Goal: Check status: Check status

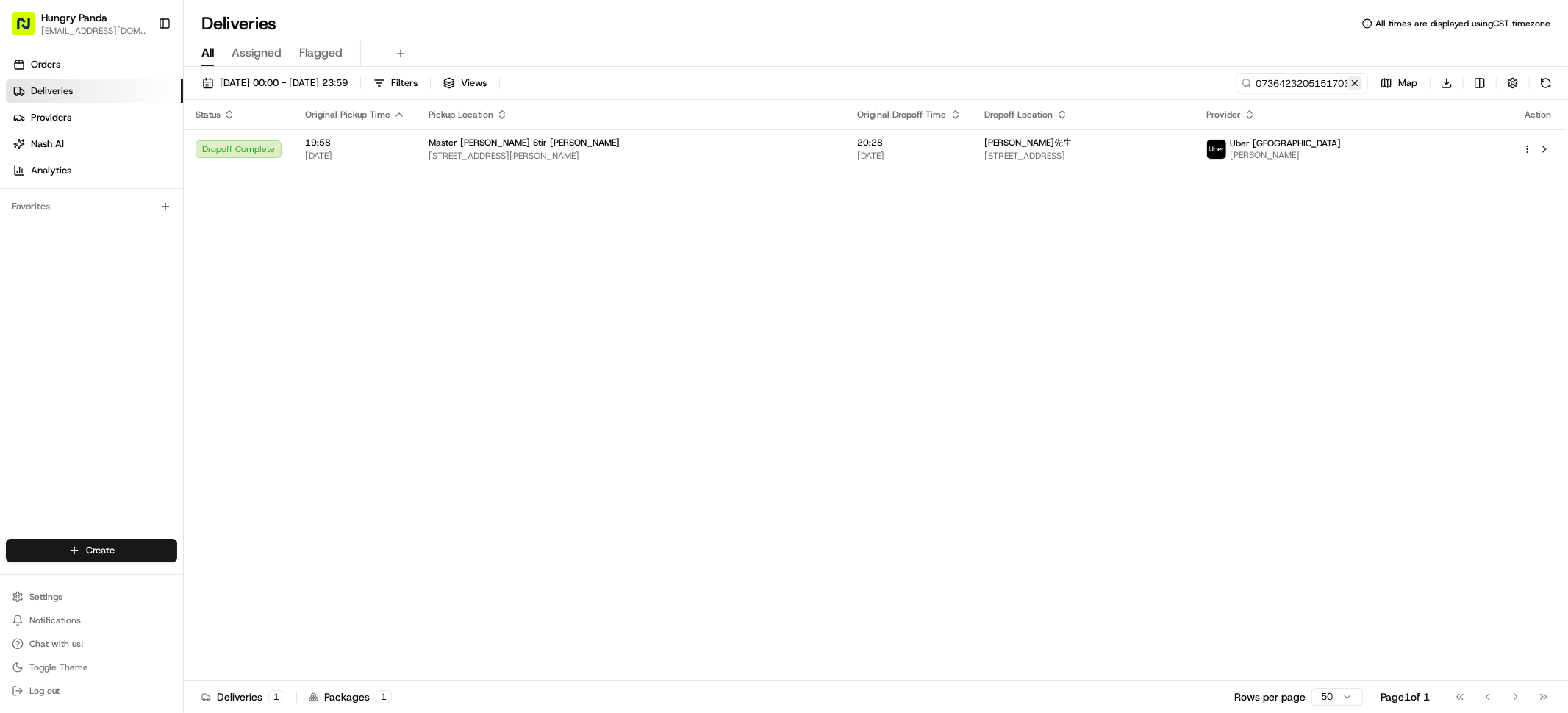
click at [1353, 81] on button at bounding box center [1355, 83] width 15 height 15
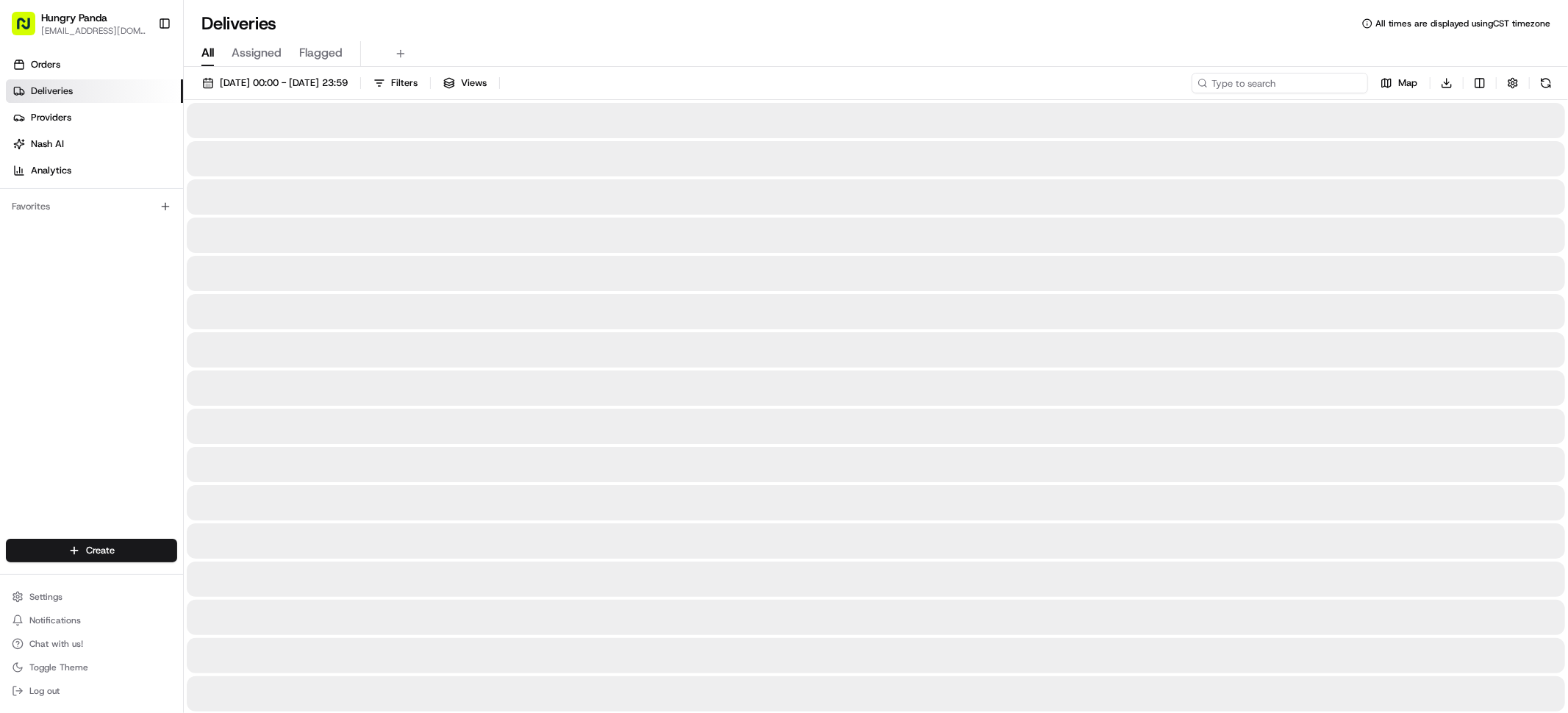
click at [1314, 88] on input at bounding box center [1280, 83] width 177 height 21
paste input "012145962525079604614"
type input "012145962525079604614"
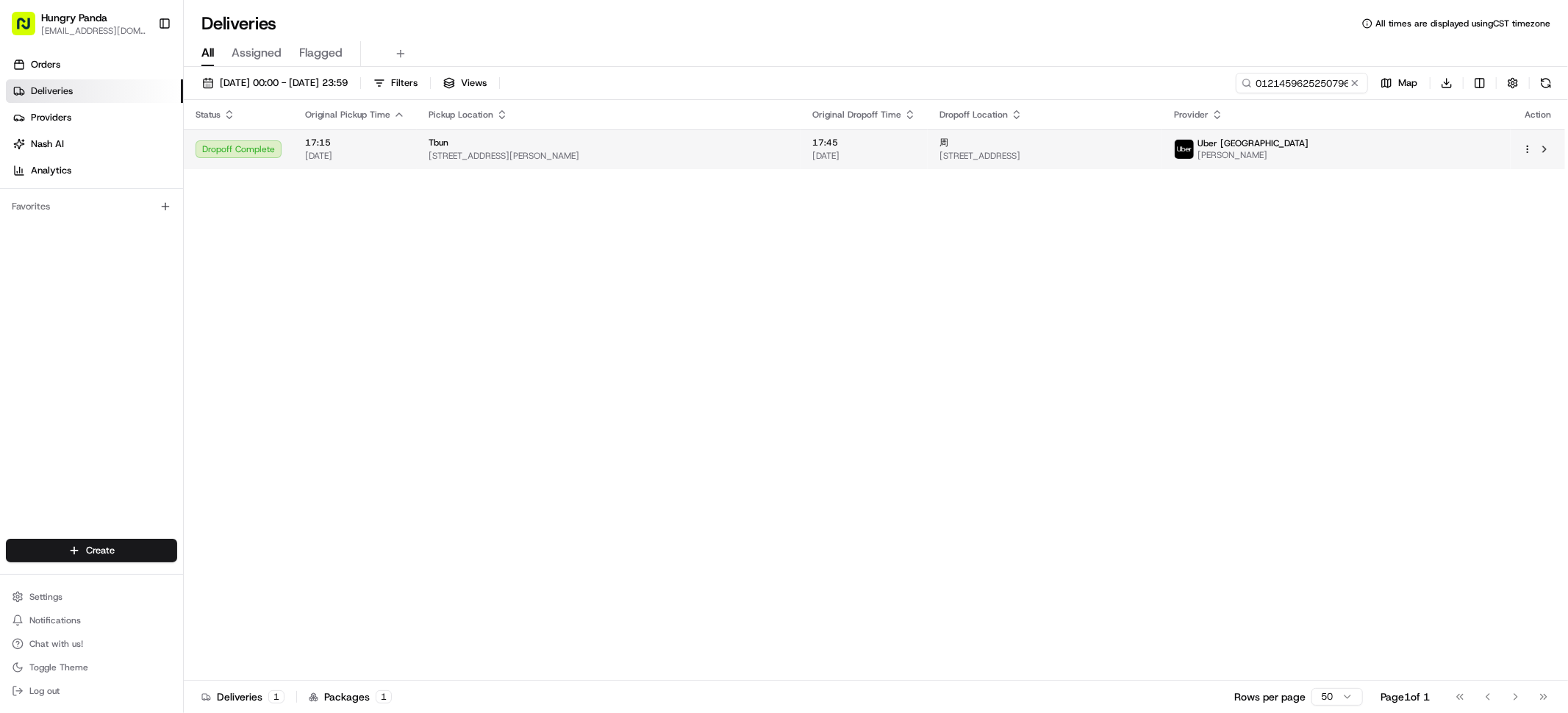
click at [1150, 153] on span "[STREET_ADDRESS]" at bounding box center [1045, 156] width 211 height 12
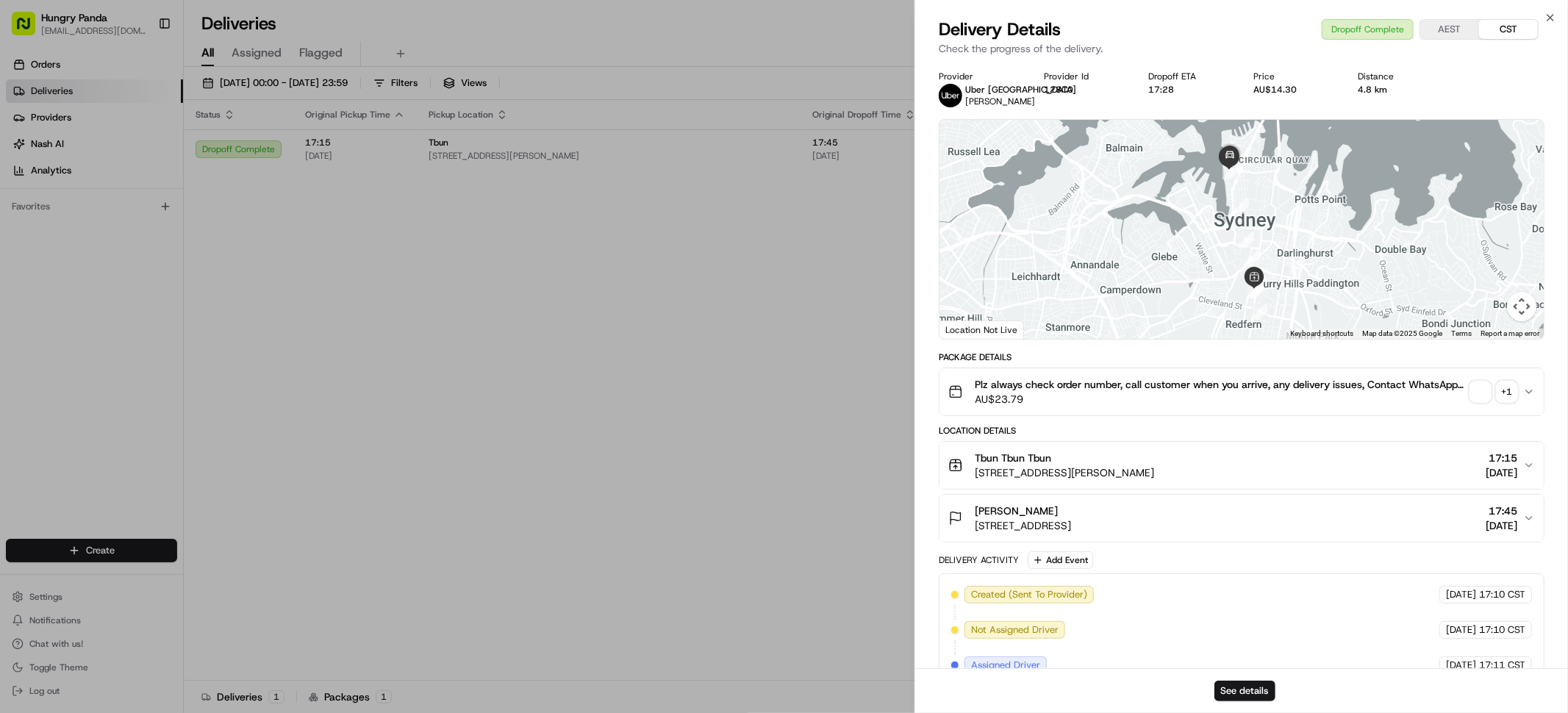
click at [1480, 385] on span "button" at bounding box center [1480, 392] width 21 height 21
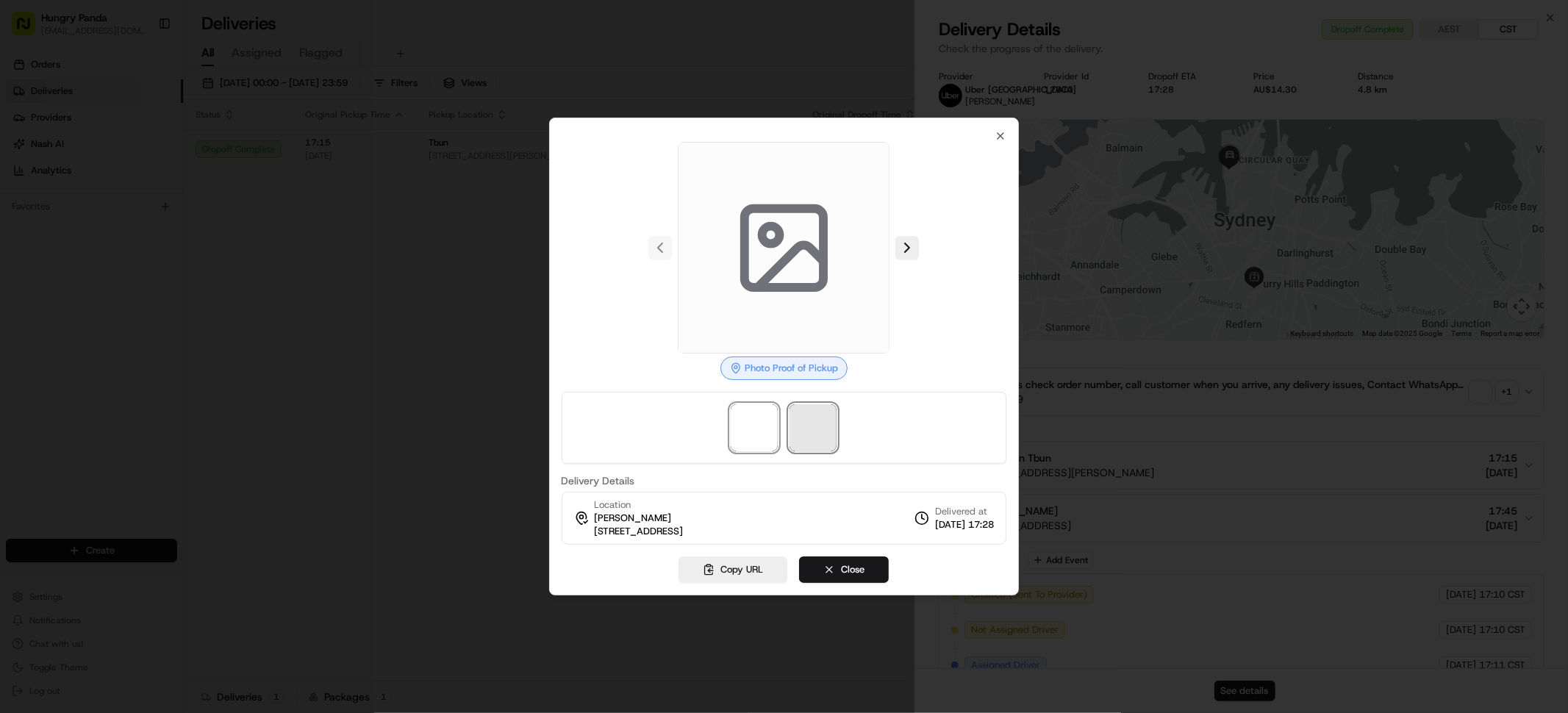
click at [806, 433] on span at bounding box center [813, 428] width 47 height 47
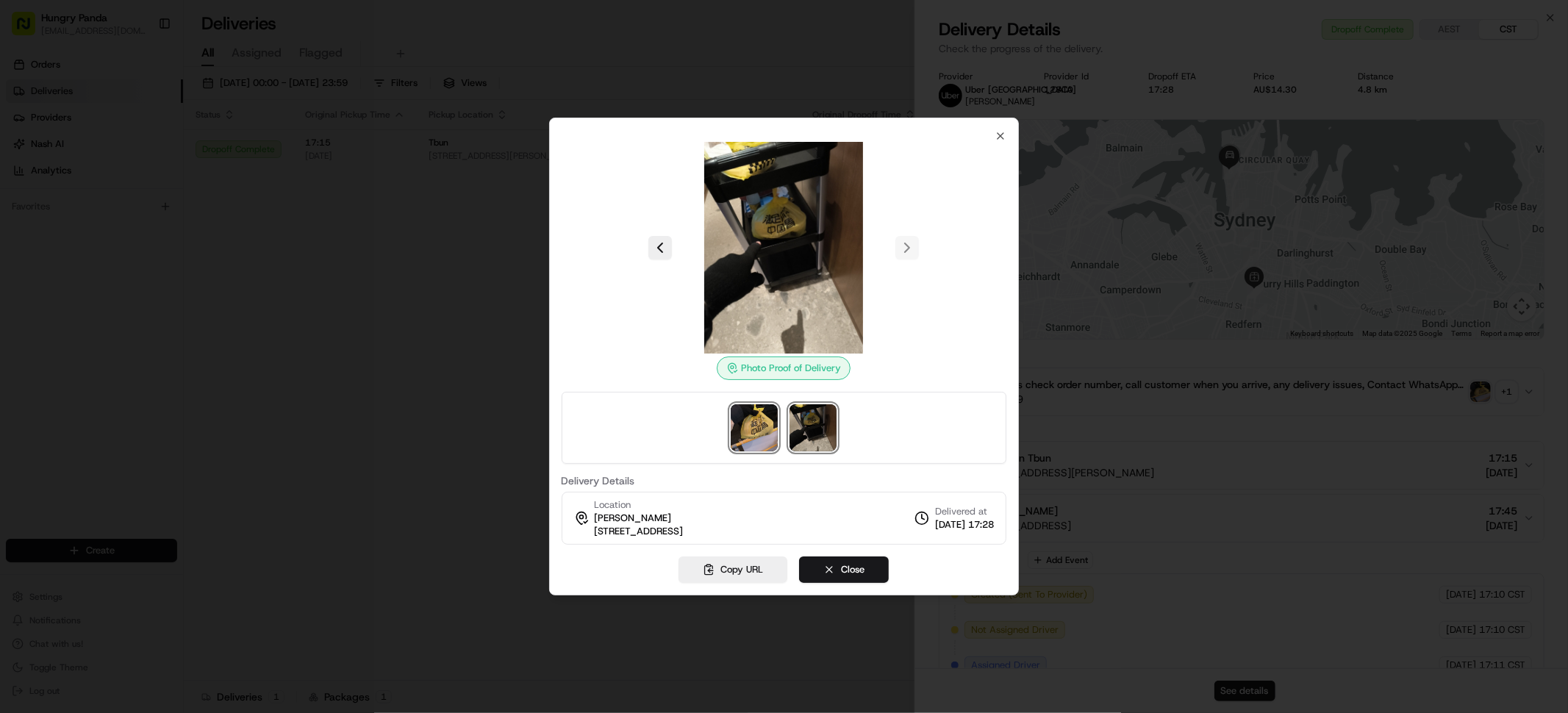
click at [755, 422] on img at bounding box center [754, 428] width 47 height 47
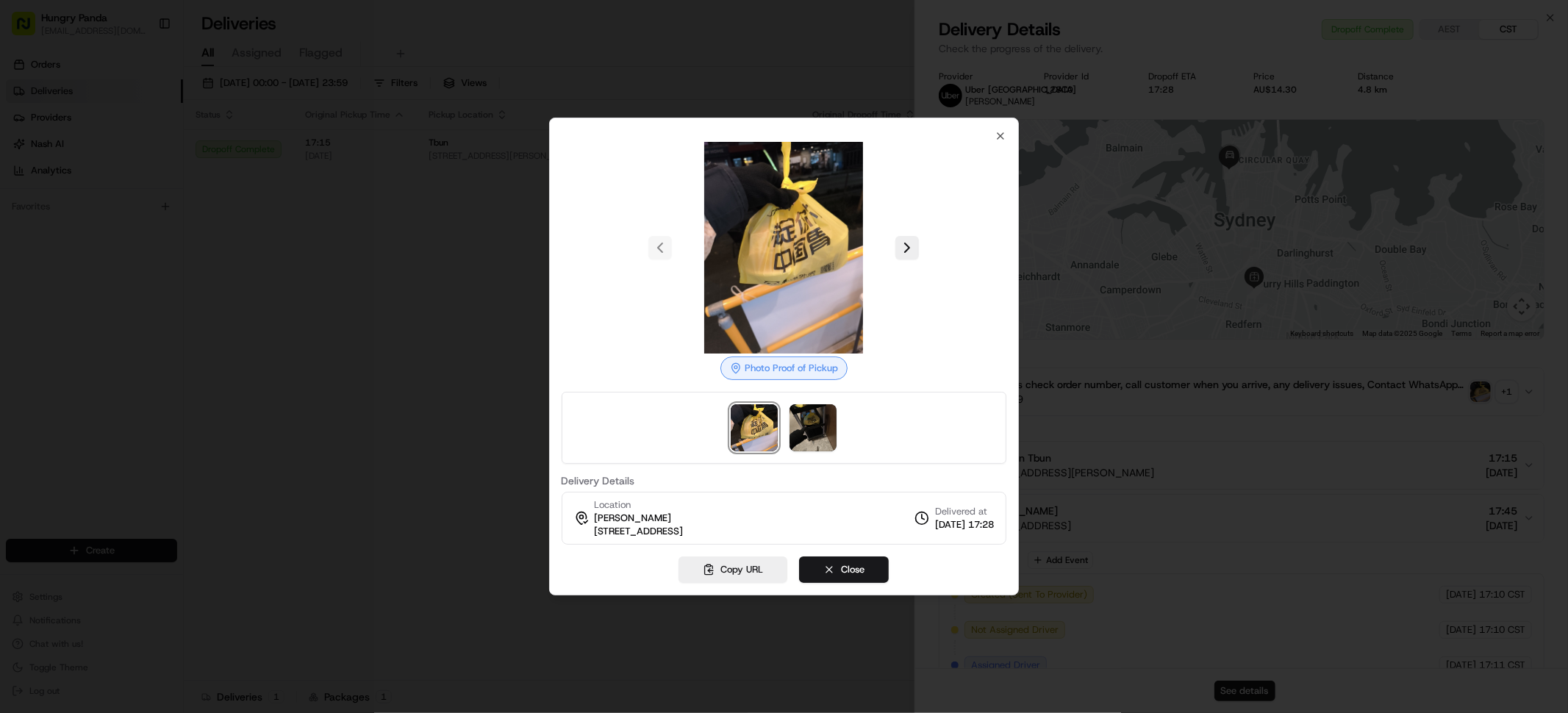
click at [812, 283] on img at bounding box center [784, 247] width 212 height 212
click at [789, 247] on img at bounding box center [784, 247] width 212 height 212
click at [790, 246] on img at bounding box center [784, 247] width 212 height 212
click at [825, 424] on img at bounding box center [813, 428] width 47 height 47
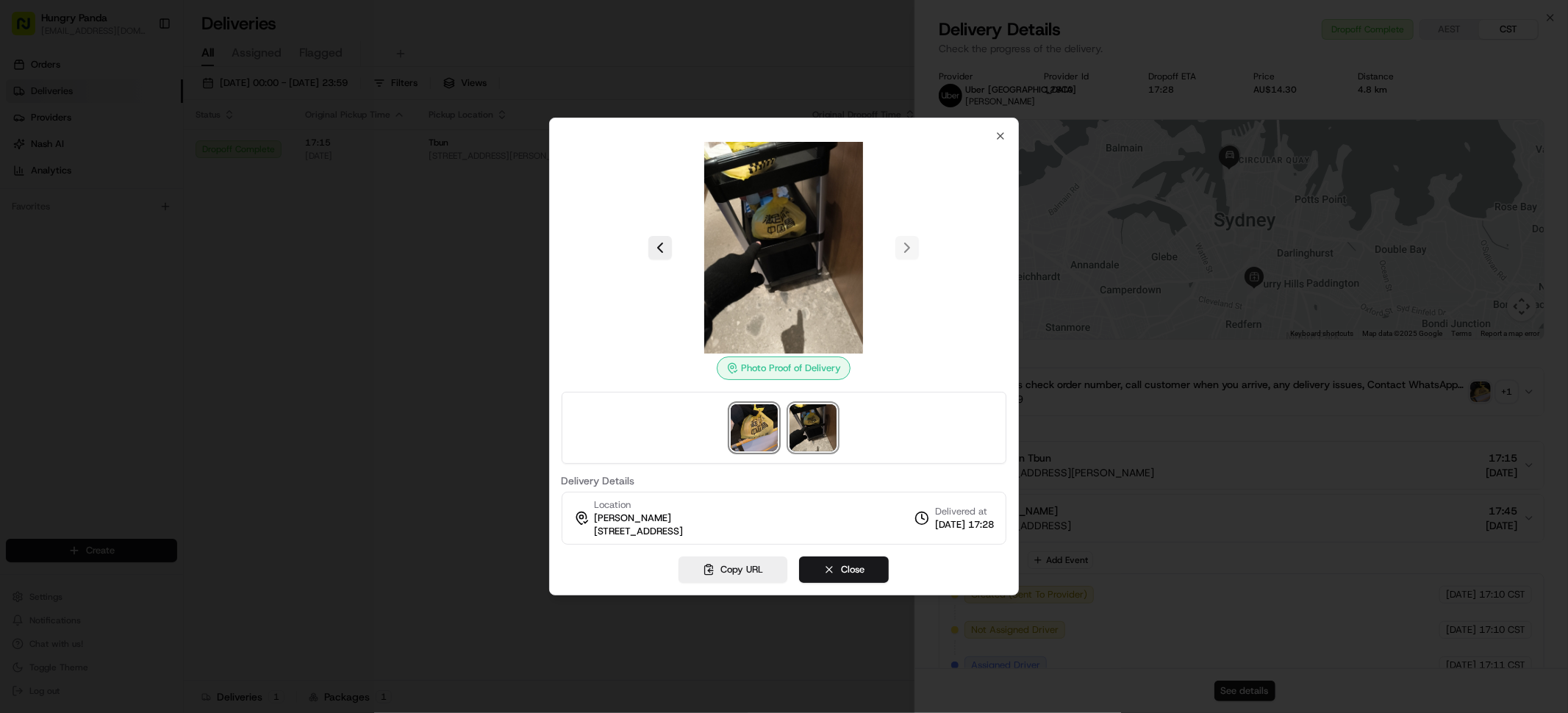
click at [762, 432] on img at bounding box center [754, 428] width 47 height 47
